Goal: Communication & Community: Answer question/provide support

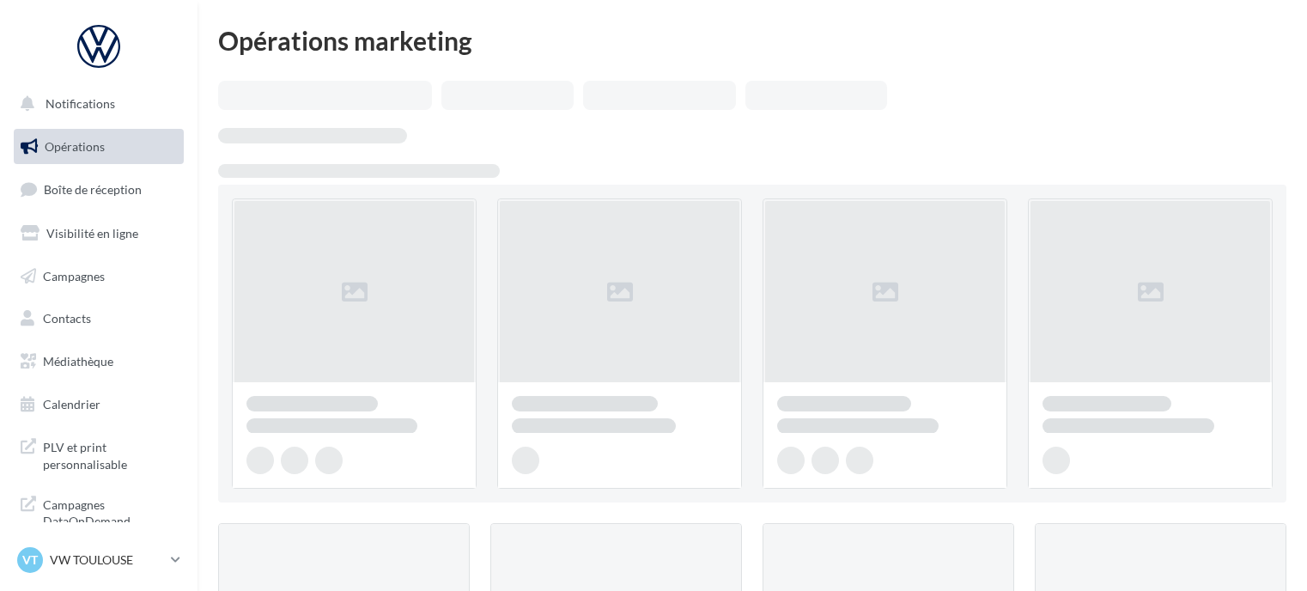
click at [124, 191] on span "Boîte de réception" at bounding box center [93, 189] width 98 height 15
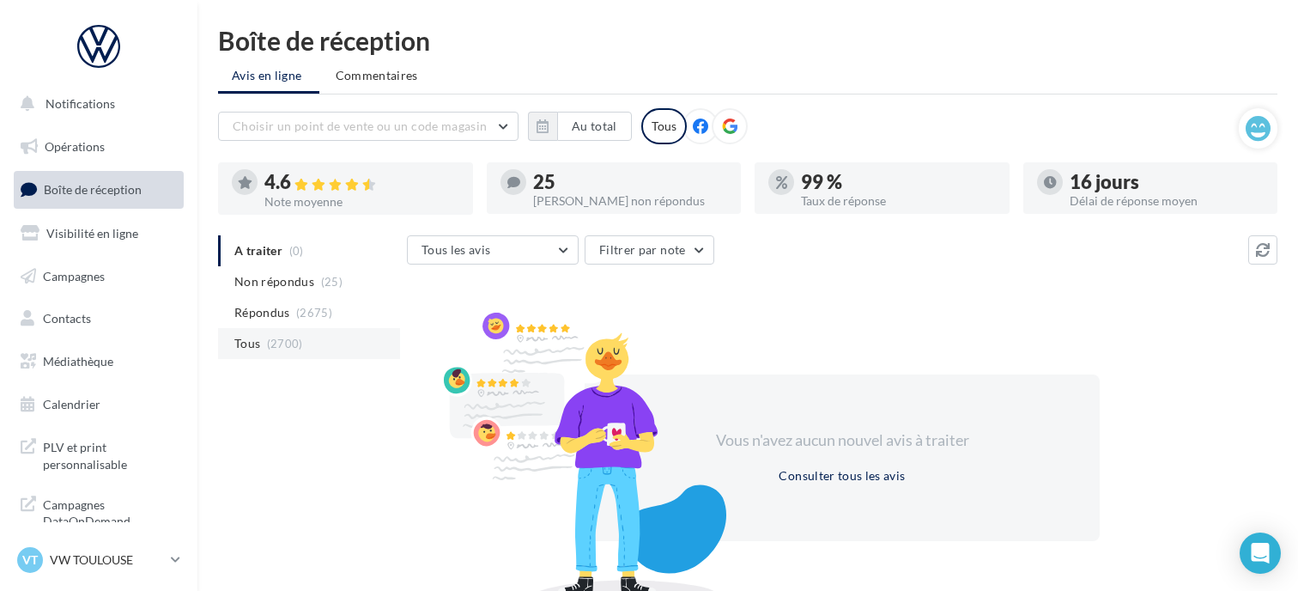
click at [277, 337] on span "(2700)" at bounding box center [285, 344] width 36 height 14
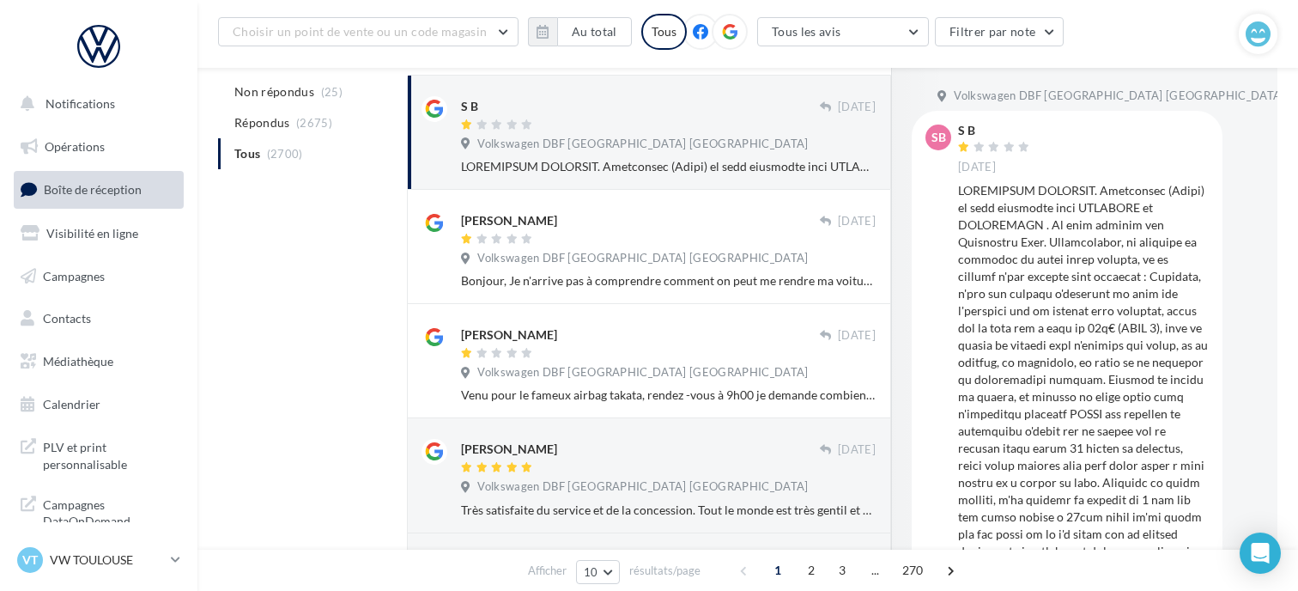
scroll to position [238, 0]
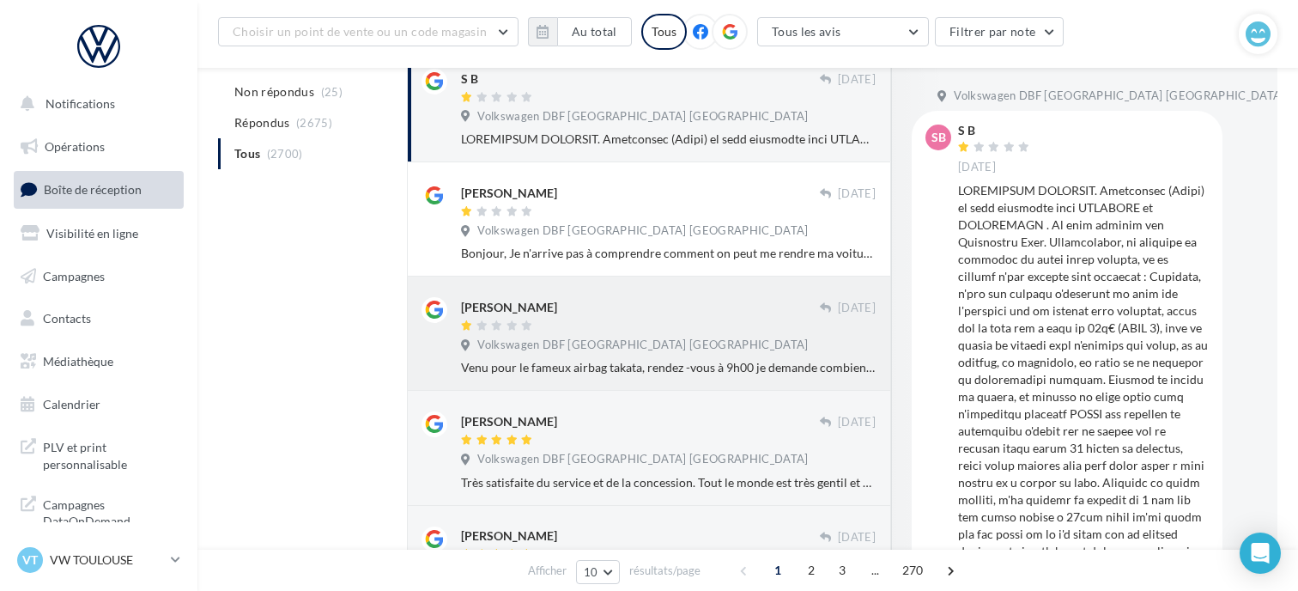
click at [580, 325] on div at bounding box center [640, 326] width 359 height 15
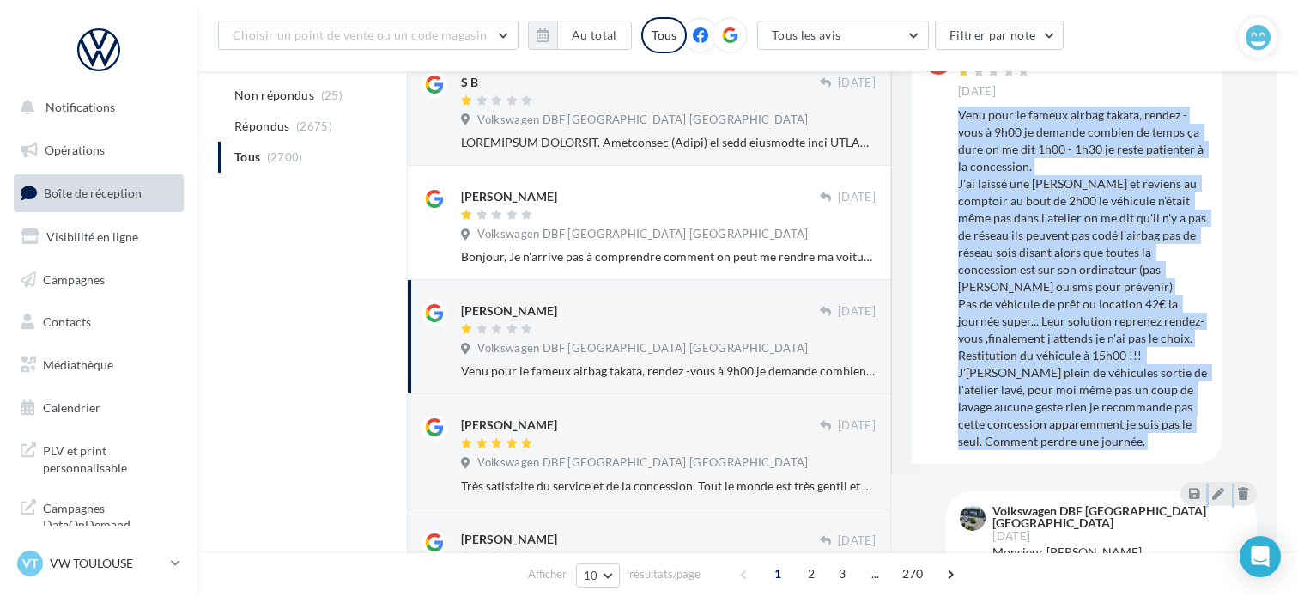
scroll to position [172, 0]
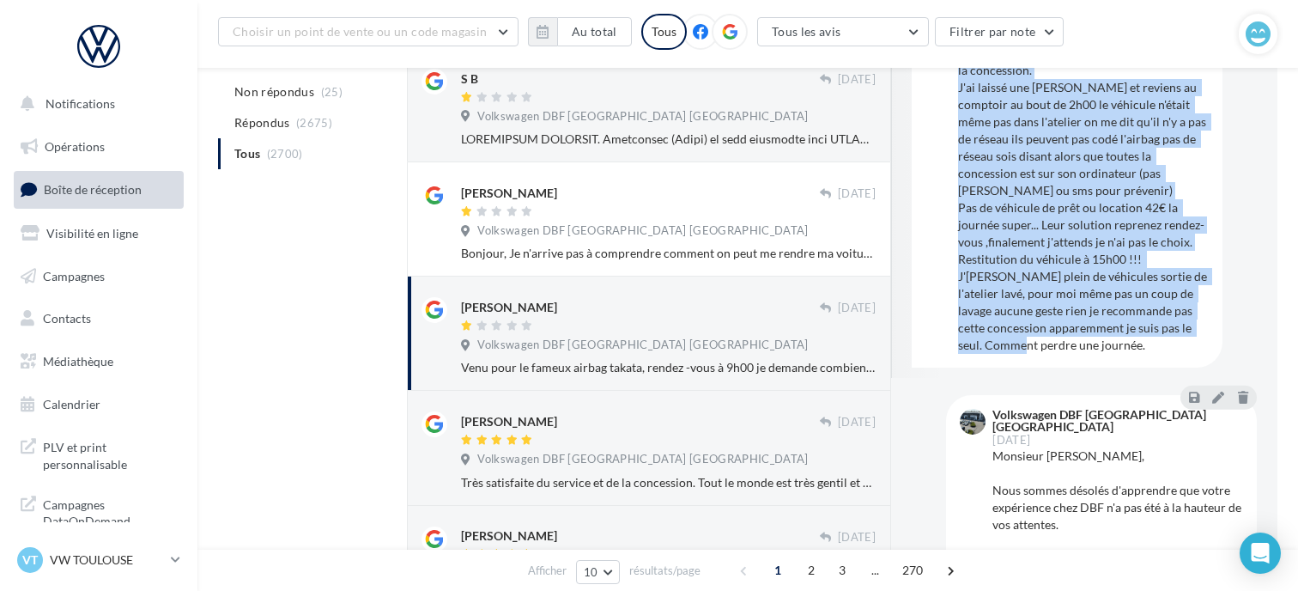
drag, startPoint x: 957, startPoint y: 189, endPoint x: 1070, endPoint y: 367, distance: 210.3
click at [1070, 354] on div "[PERSON_NAME] [DATE] Venu pour le fameux airbag takata, rendez -vous à 9h00 je …" at bounding box center [1066, 153] width 283 height 401
copy div "Venu pour le fameux airbag takata, rendez -vous à 9h00 je demande combien de te…"
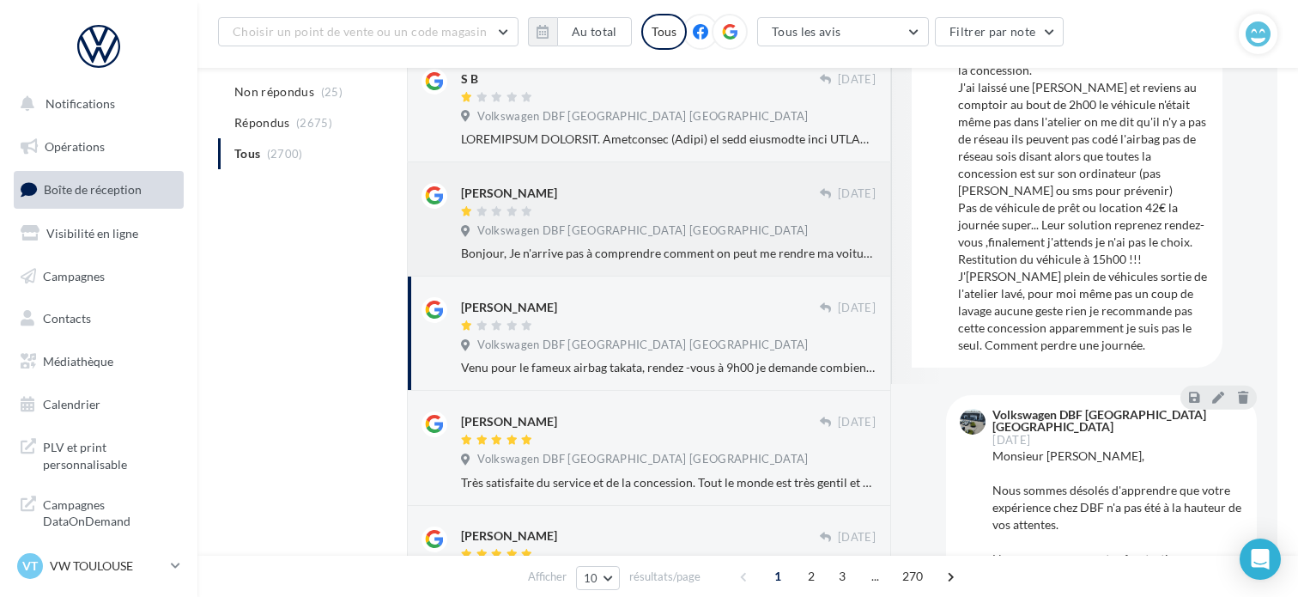
click at [611, 225] on span "Volkswagen DBF [GEOGRAPHIC_DATA] [GEOGRAPHIC_DATA]" at bounding box center [642, 230] width 330 height 15
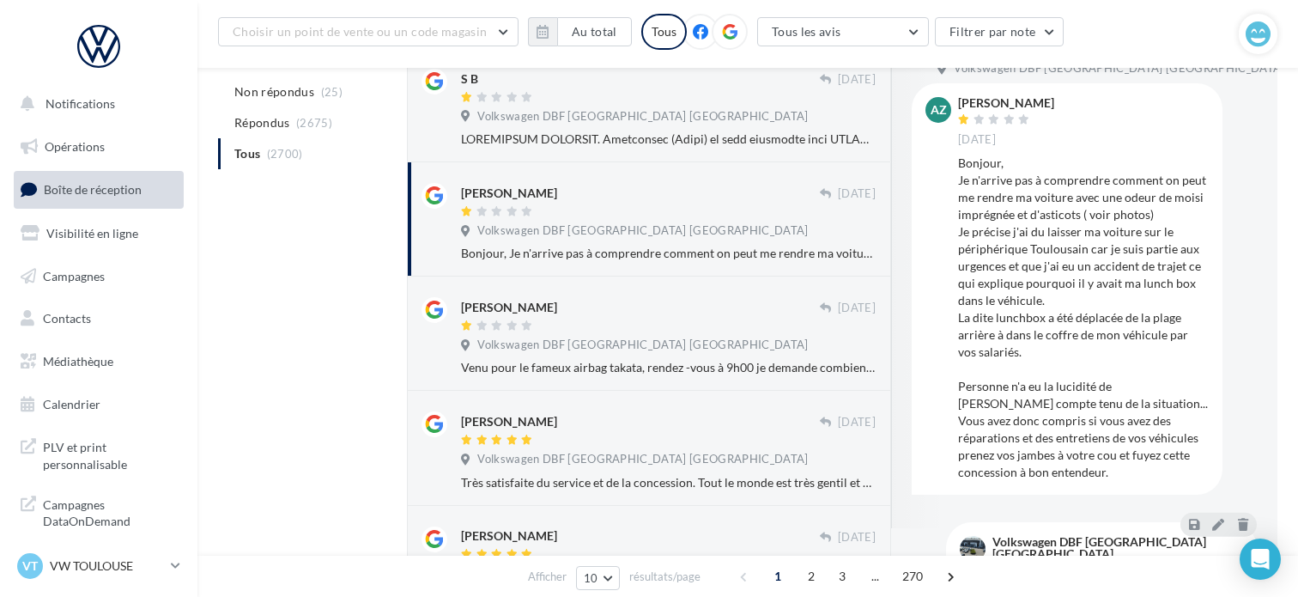
scroll to position [0, 0]
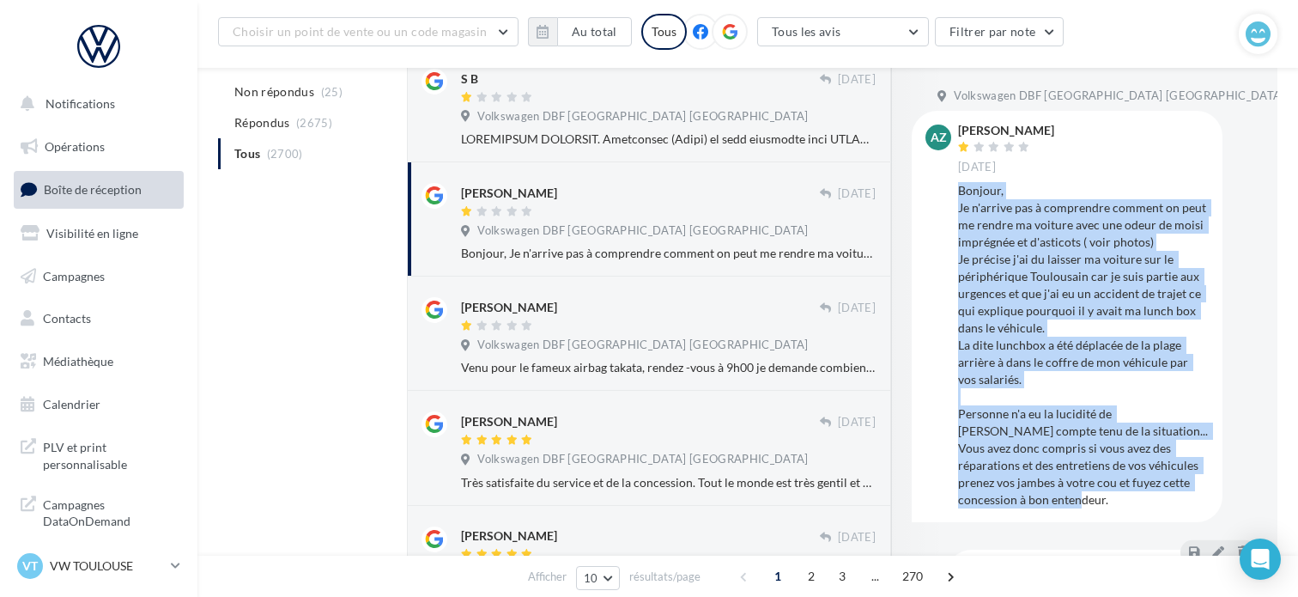
drag, startPoint x: 958, startPoint y: 191, endPoint x: 1208, endPoint y: 485, distance: 385.5
click at [1208, 485] on div "AZ Amandine ZANDOMENIGHI [DATE] [PERSON_NAME] n'arrive pas à comprendre comment…" at bounding box center [1067, 316] width 311 height 411
copy div "Bonjour, Je n'arrive pas à comprendre comment on peut me rendre ma voiture avec…"
drag, startPoint x: 1117, startPoint y: 130, endPoint x: 1042, endPoint y: 125, distance: 74.9
click at [1042, 125] on div "[PERSON_NAME] [DATE]" at bounding box center [1083, 149] width 251 height 51
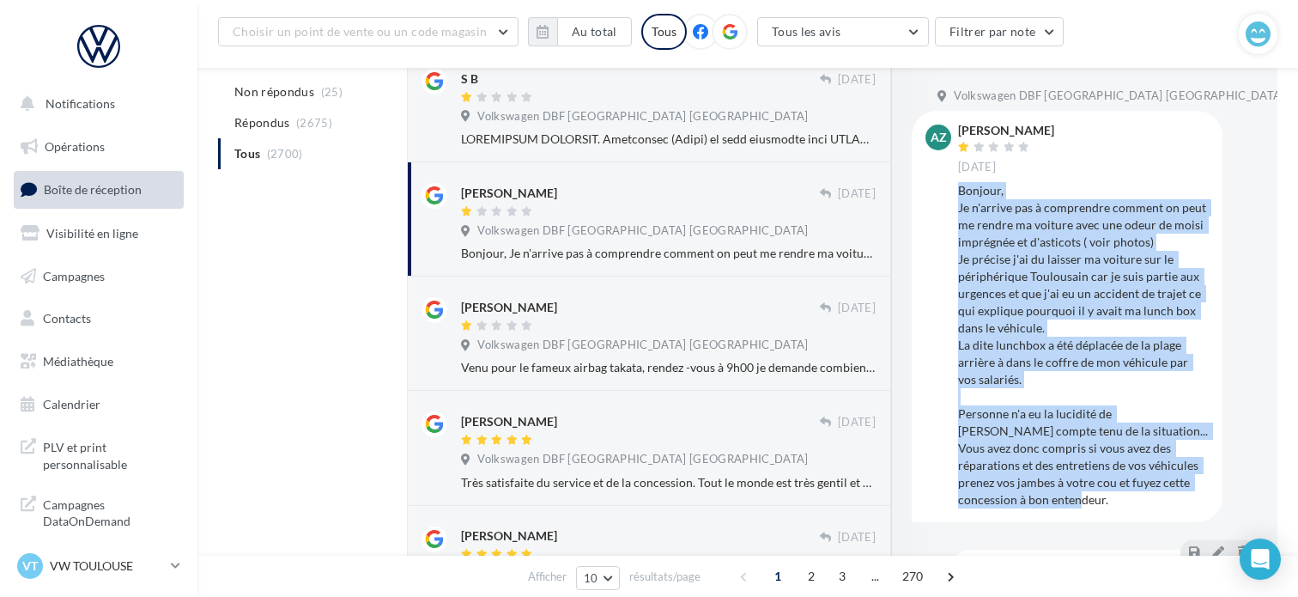
drag, startPoint x: 961, startPoint y: 128, endPoint x: 1109, endPoint y: 129, distance: 148.5
click at [1054, 129] on div "[PERSON_NAME]" at bounding box center [1006, 130] width 96 height 12
copy div "[PERSON_NAME]"
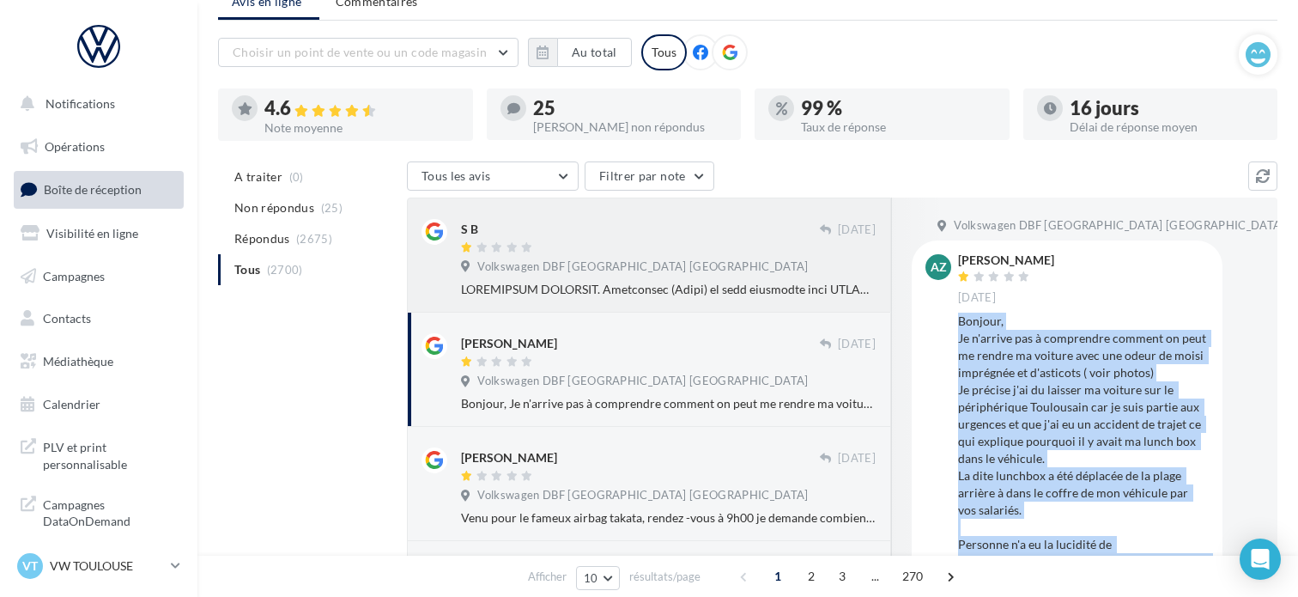
scroll to position [66, 0]
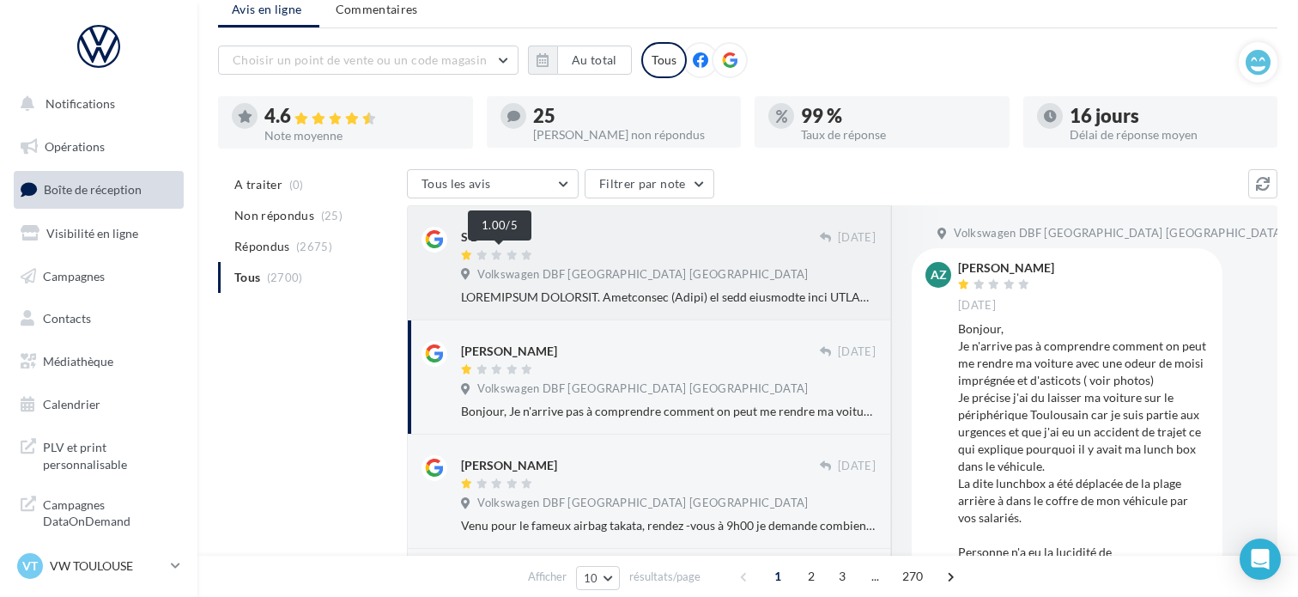
click at [504, 257] on div at bounding box center [499, 256] width 76 height 12
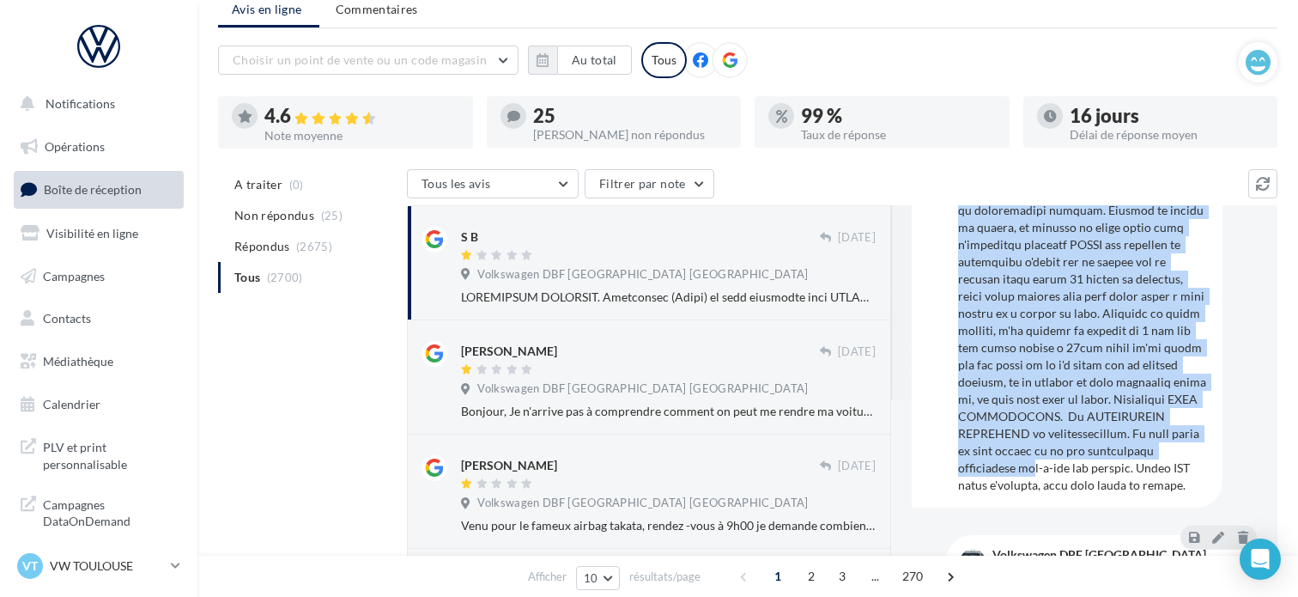
scroll to position [343, 0]
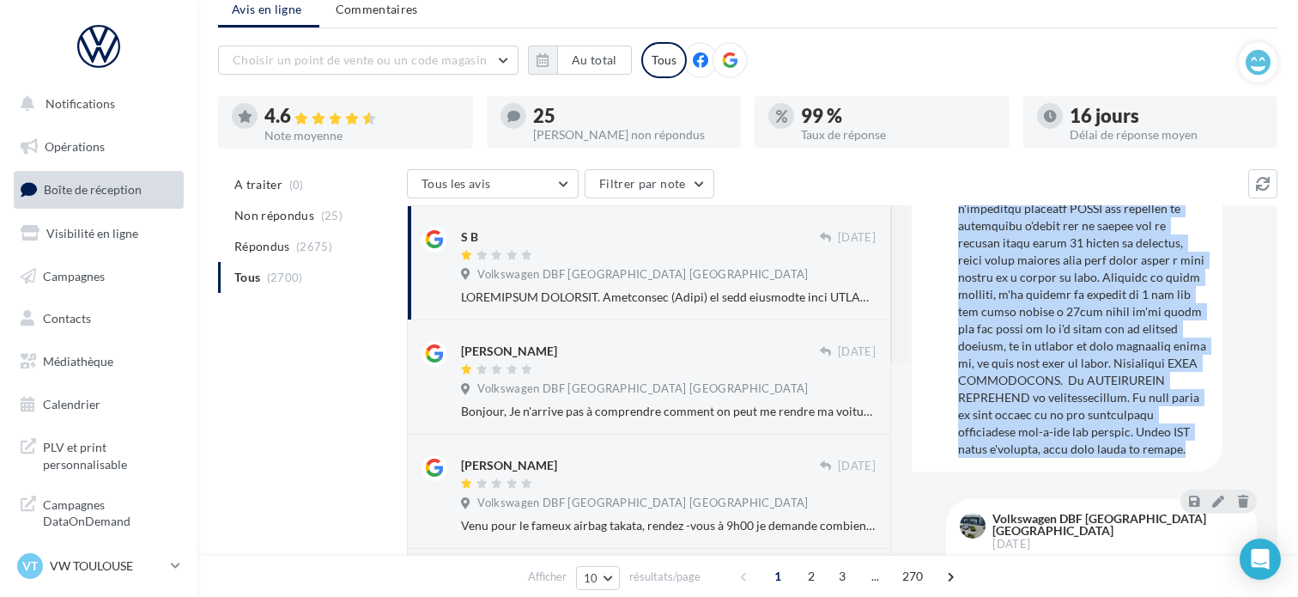
drag, startPoint x: 960, startPoint y: 327, endPoint x: 1192, endPoint y: 448, distance: 262.2
click at [1192, 448] on div at bounding box center [1083, 217] width 251 height 481
copy div "LOREMIPSUM DOLORSIT. Ametconsec (Adipi) el sedd eiusmodte inci UTLABORE et DOLO…"
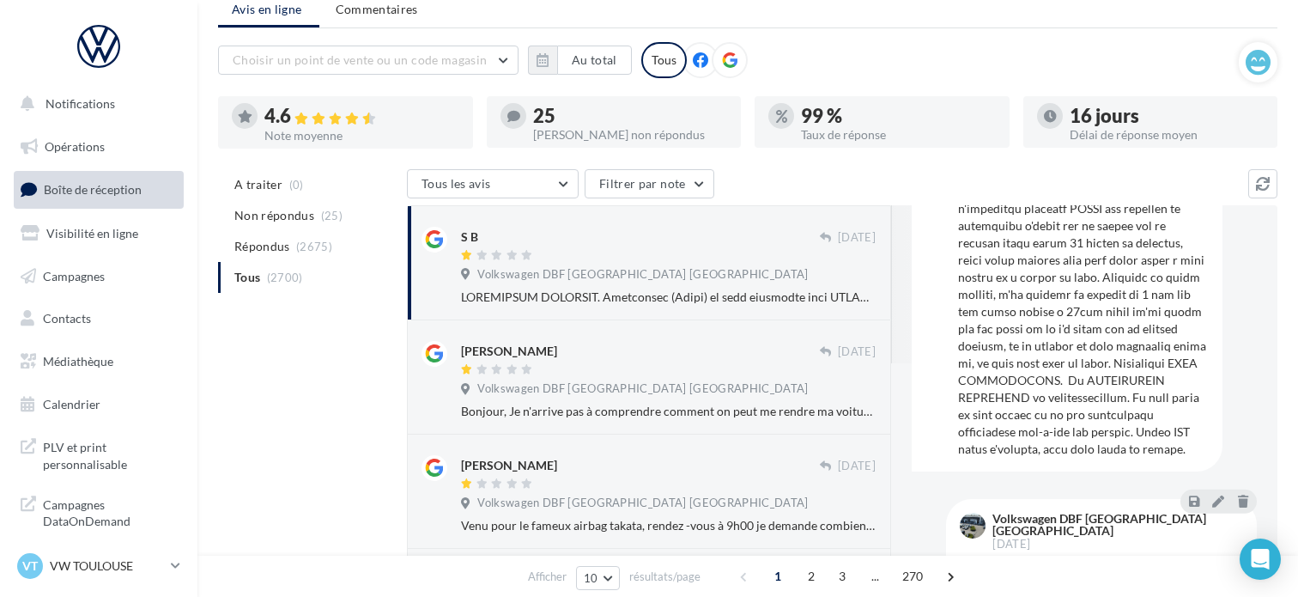
click at [897, 305] on div at bounding box center [946, 112] width 110 height 501
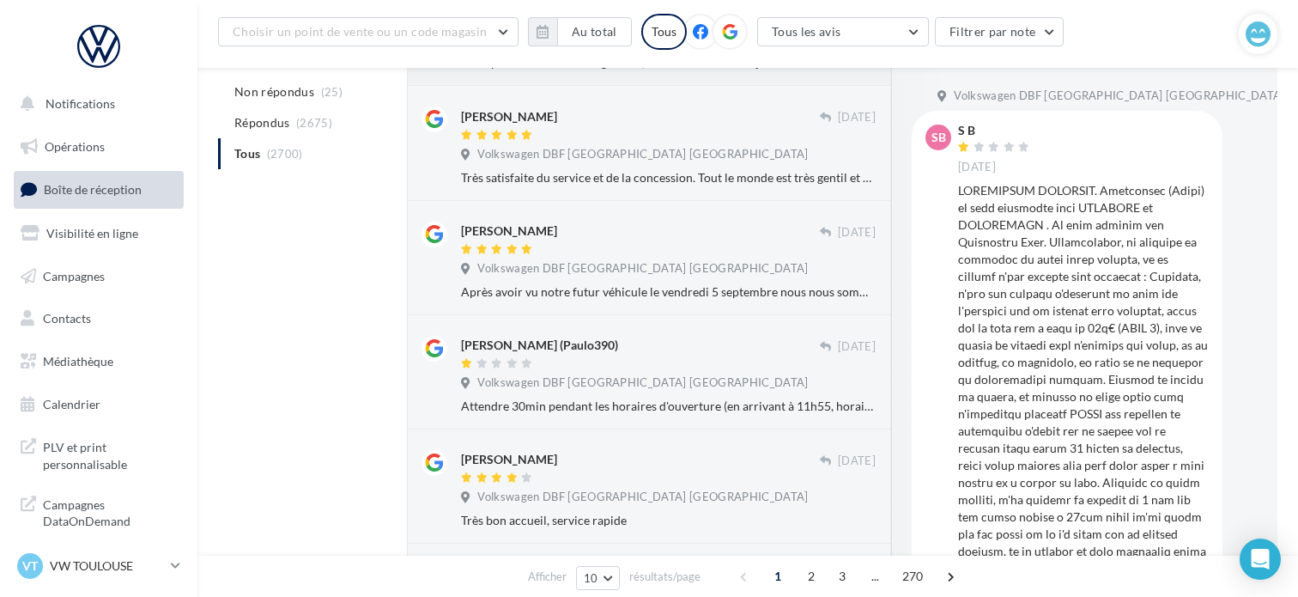
scroll to position [543, 0]
click at [549, 382] on span "Volkswagen DBF [GEOGRAPHIC_DATA] [GEOGRAPHIC_DATA]" at bounding box center [642, 382] width 330 height 15
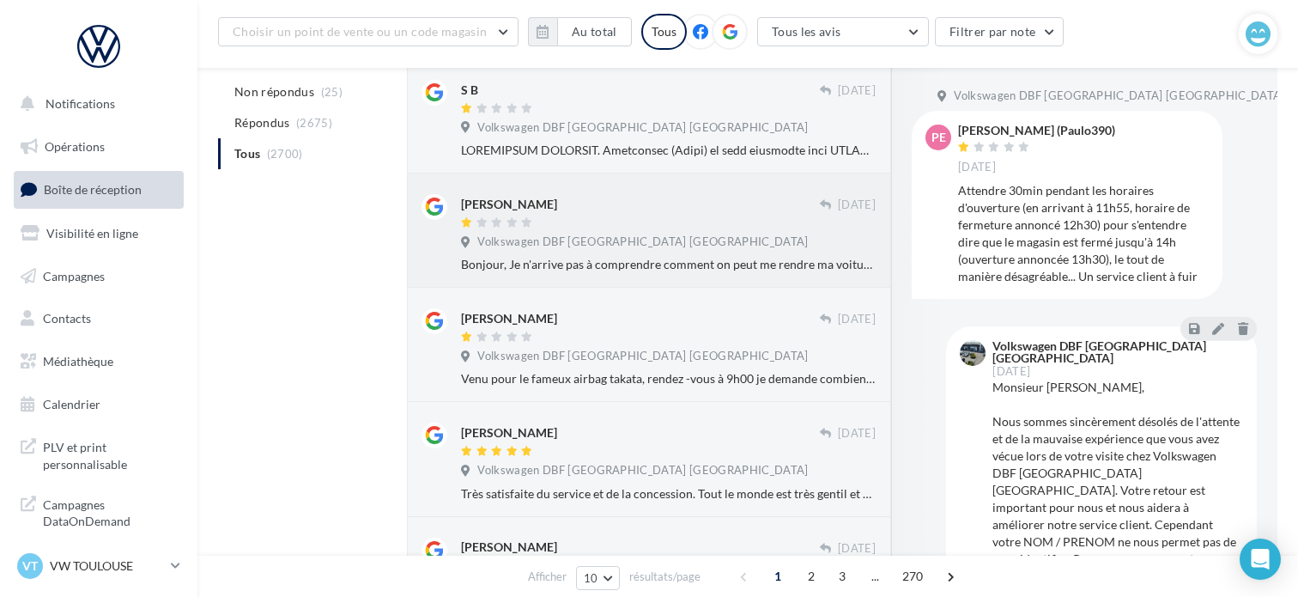
scroll to position [228, 0]
click at [549, 313] on div "[PERSON_NAME]" at bounding box center [640, 315] width 359 height 18
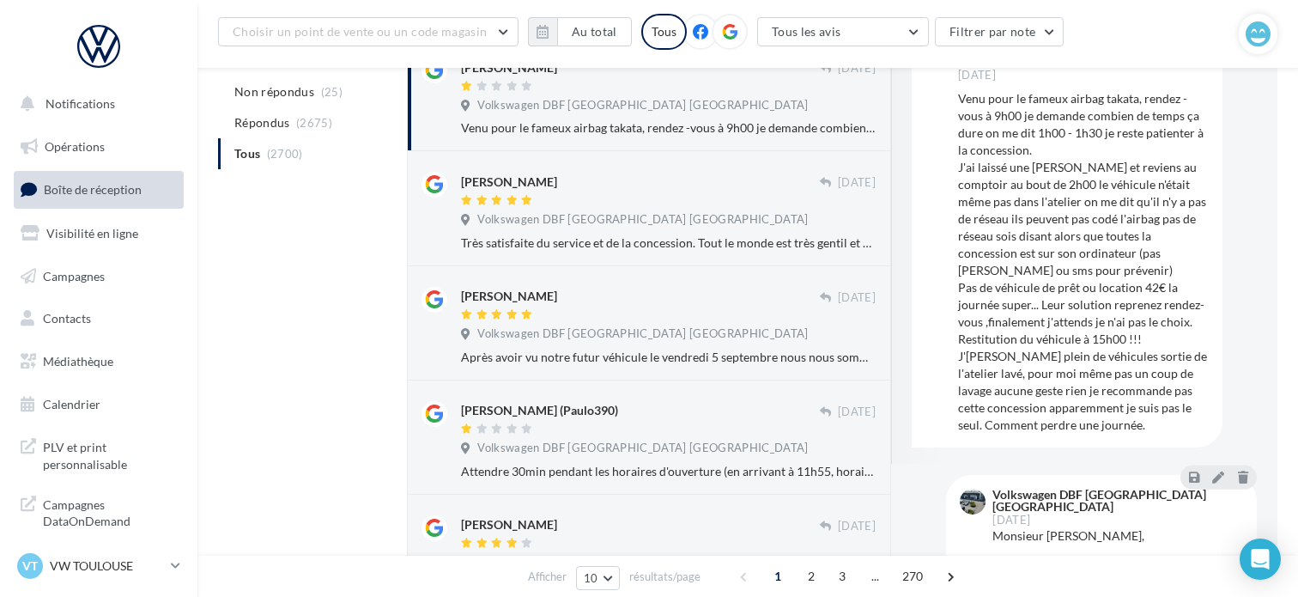
scroll to position [477, 0]
click at [545, 445] on span "Volkswagen DBF [GEOGRAPHIC_DATA] [GEOGRAPHIC_DATA]" at bounding box center [642, 447] width 330 height 15
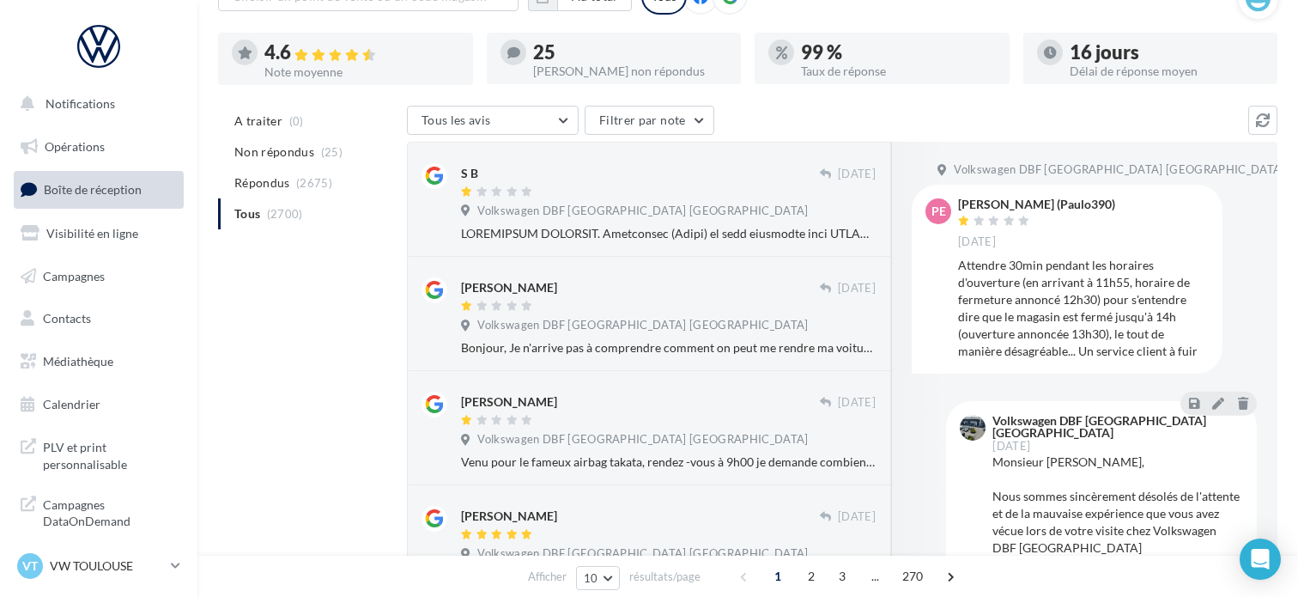
scroll to position [84, 0]
